Goal: Task Accomplishment & Management: Use online tool/utility

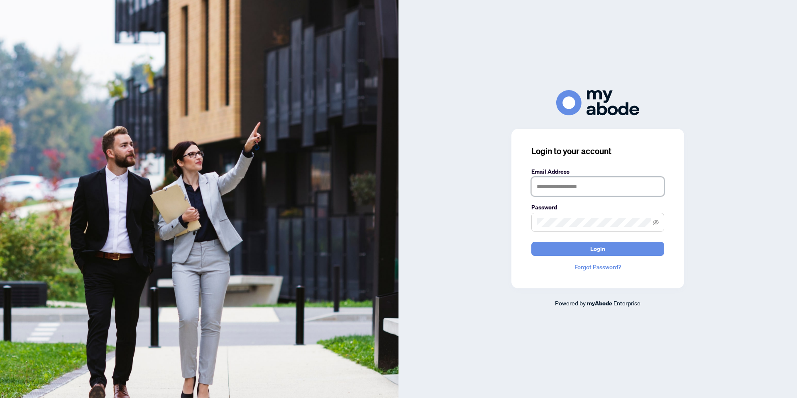
click at [545, 181] on input "text" at bounding box center [597, 186] width 133 height 19
type input "**********"
click at [567, 214] on span at bounding box center [597, 222] width 133 height 19
click at [531, 242] on button "Login" at bounding box center [597, 249] width 133 height 14
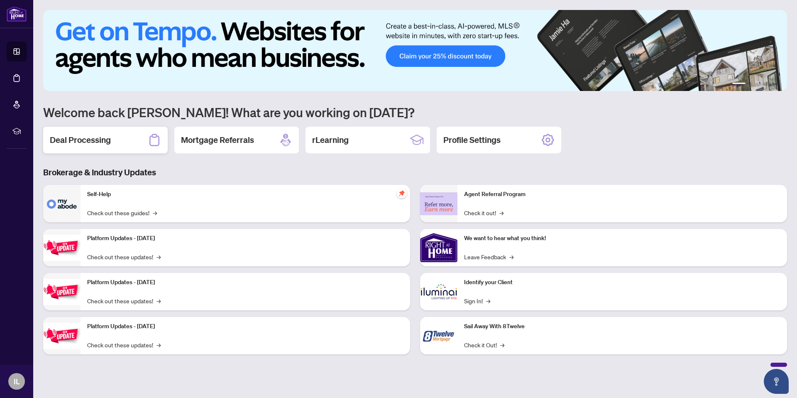
click at [76, 144] on h2 "Deal Processing" at bounding box center [80, 140] width 61 height 12
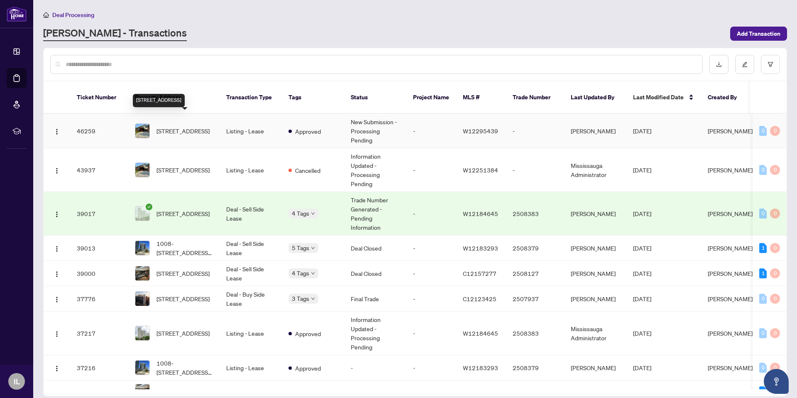
click at [187, 126] on span "[STREET_ADDRESS]" at bounding box center [182, 130] width 53 height 9
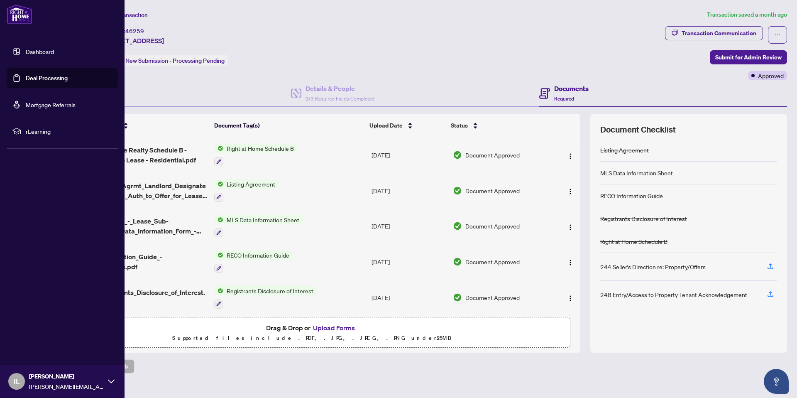
click at [39, 80] on link "Deal Processing" at bounding box center [47, 77] width 42 height 7
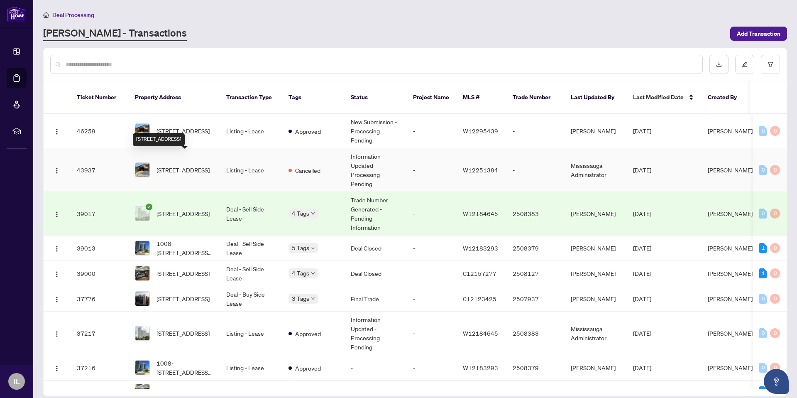
click at [198, 165] on span "[STREET_ADDRESS]" at bounding box center [182, 169] width 53 height 9
